Goal: Task Accomplishment & Management: Use online tool/utility

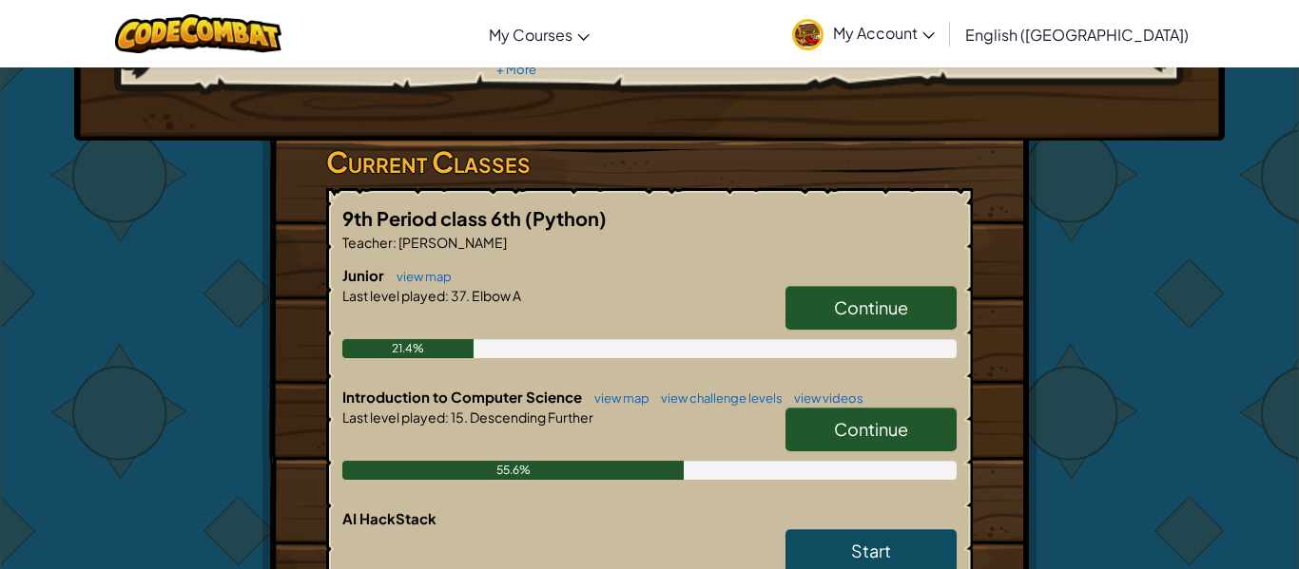
scroll to position [253, 0]
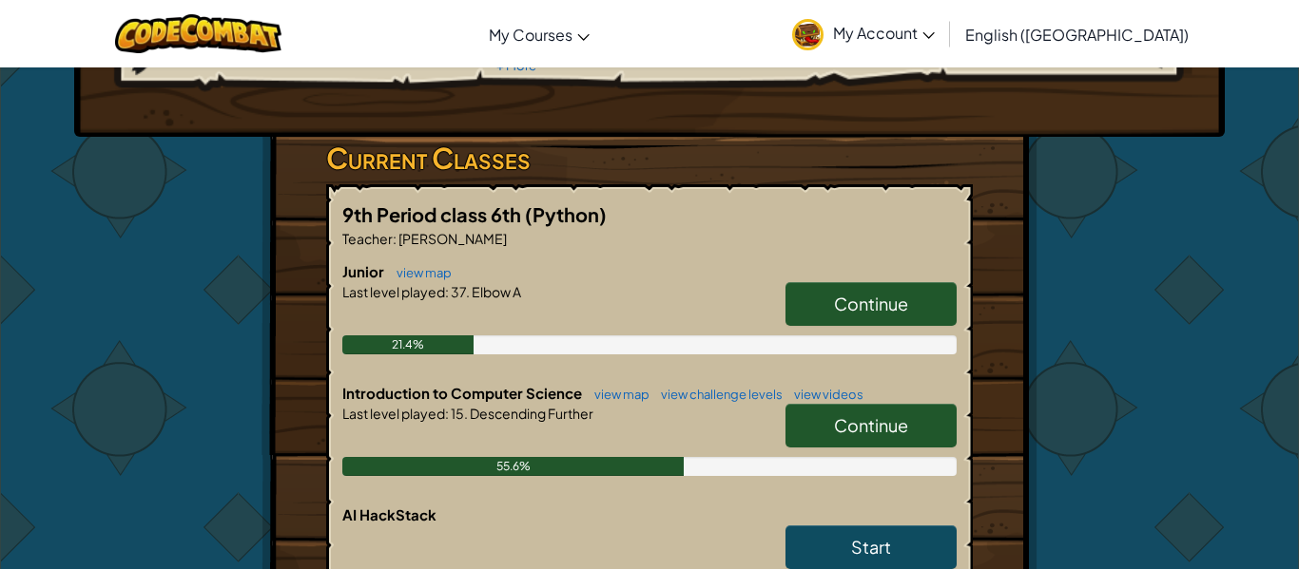
click at [821, 421] on link "Continue" at bounding box center [870, 426] width 171 height 44
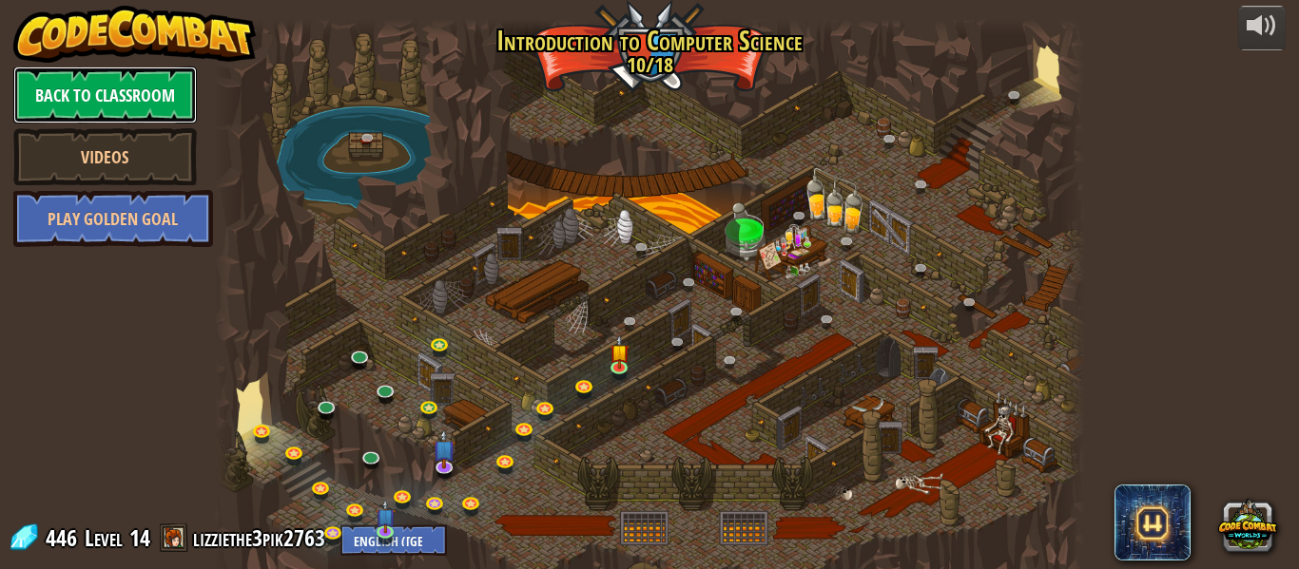
click at [93, 77] on link "Back to Classroom" at bounding box center [104, 95] width 183 height 57
